Goal: Find contact information: Find contact information

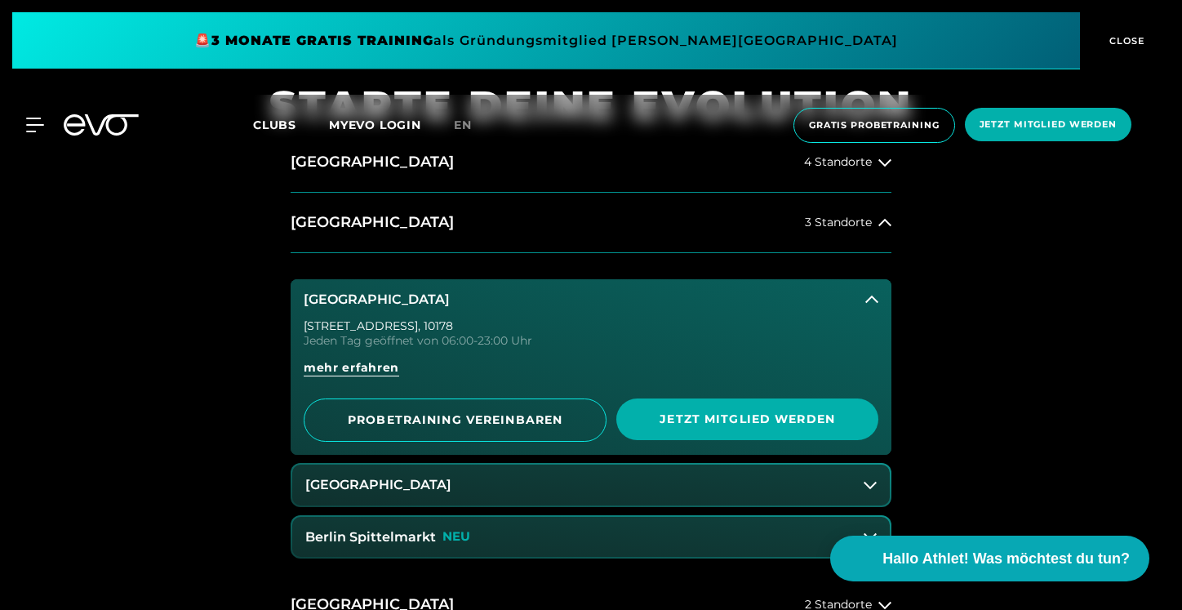
scroll to position [816, 0]
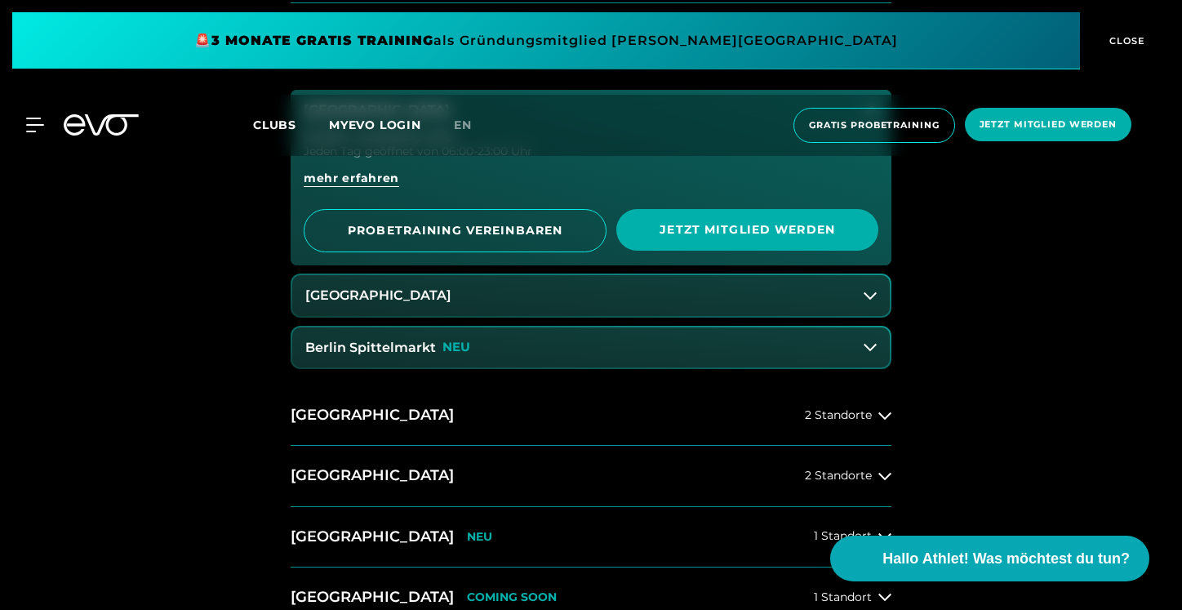
click at [867, 301] on icon at bounding box center [870, 295] width 13 height 13
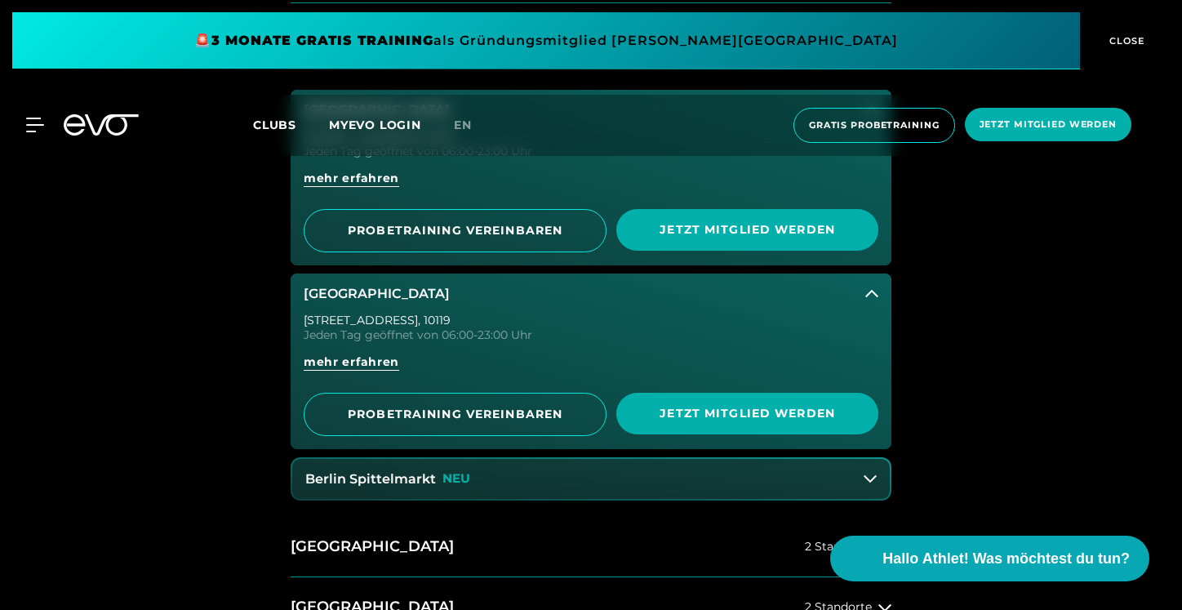
click at [362, 319] on div "[STREET_ADDRESS]" at bounding box center [591, 319] width 575 height 11
copy div "125"
click at [380, 353] on span "mehr erfahren" at bounding box center [352, 361] width 96 height 17
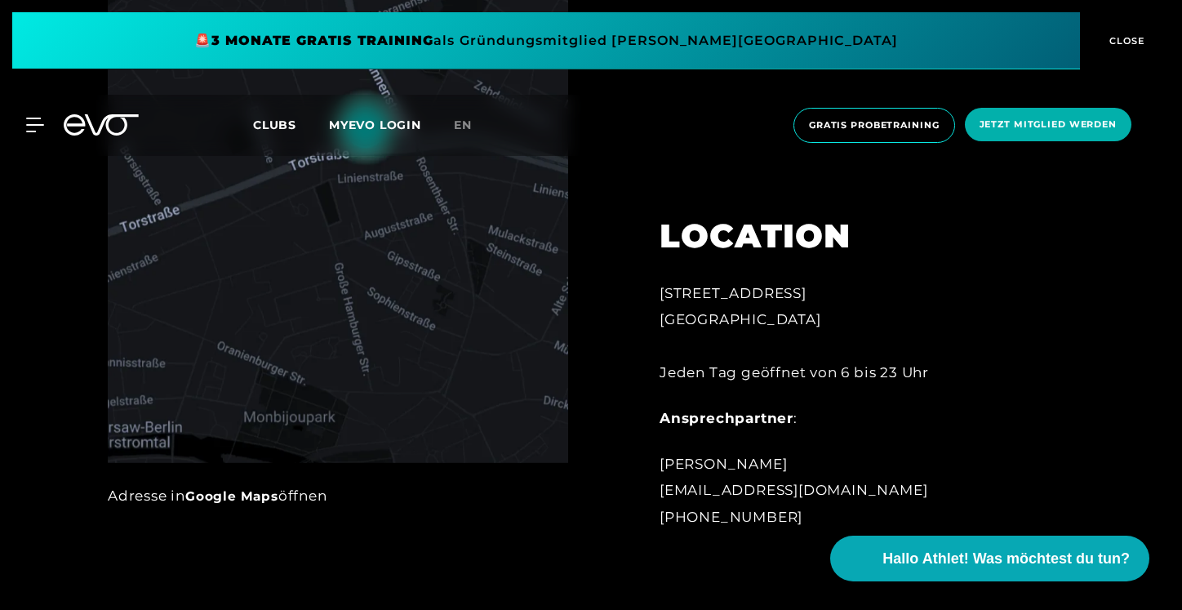
scroll to position [883, 0]
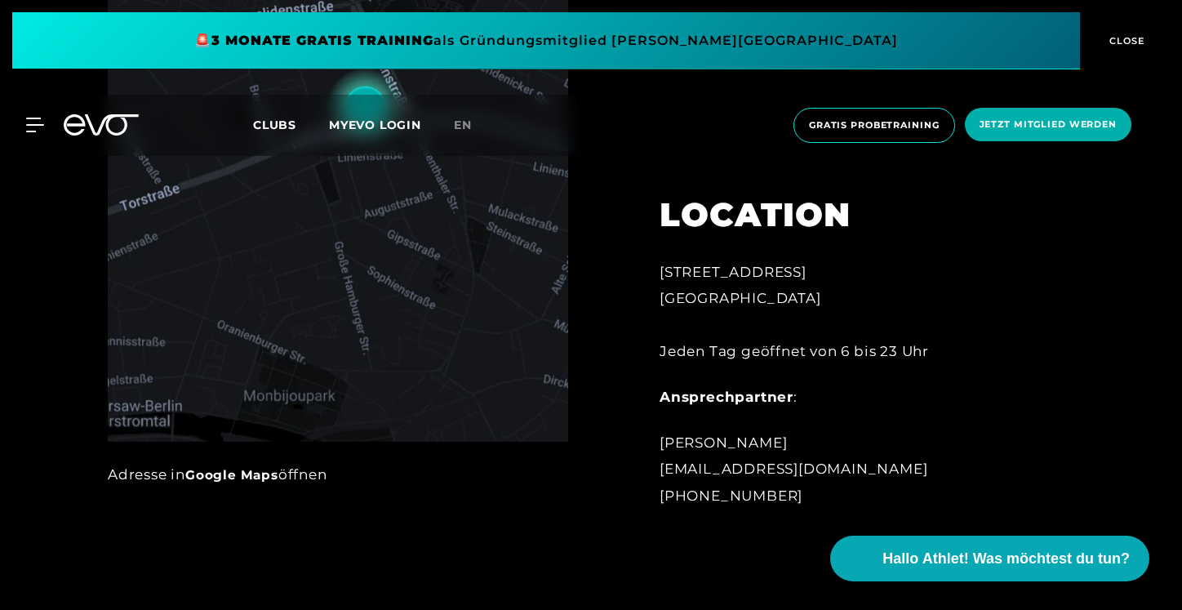
click at [678, 294] on div "[STREET_ADDRESS][GEOGRAPHIC_DATA] Tag geöffnet von 6 bis 23 Uhr" at bounding box center [839, 311] width 359 height 105
copy div "10119"
drag, startPoint x: 673, startPoint y: 496, endPoint x: 829, endPoint y: 496, distance: 155.1
click at [829, 496] on div "[PERSON_NAME] [EMAIL_ADDRESS][DOMAIN_NAME] [PHONE_NUMBER]" at bounding box center [839, 468] width 359 height 79
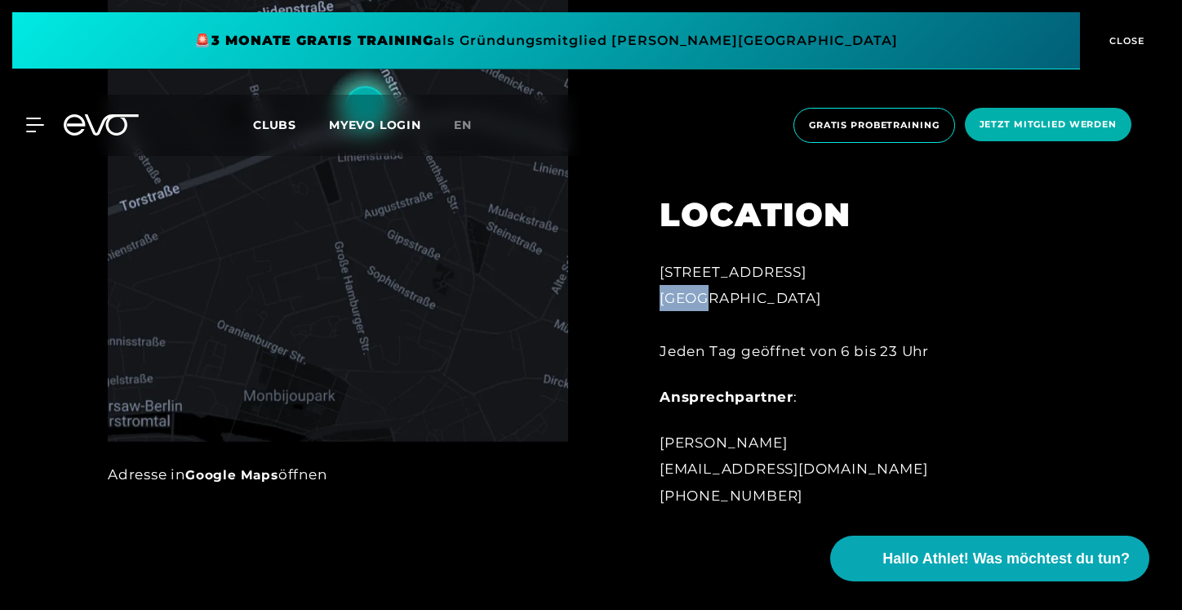
copy div "[PHONE_NUMBER]"
drag, startPoint x: 659, startPoint y: 466, endPoint x: 971, endPoint y: 464, distance: 312.7
click at [960, 464] on div "[PERSON_NAME] [EMAIL_ADDRESS][DOMAIN_NAME] [PHONE_NUMBER]" at bounding box center [839, 468] width 359 height 79
copy div "[EMAIL_ADDRESS][DOMAIN_NAME]"
